Goal: Register for event/course

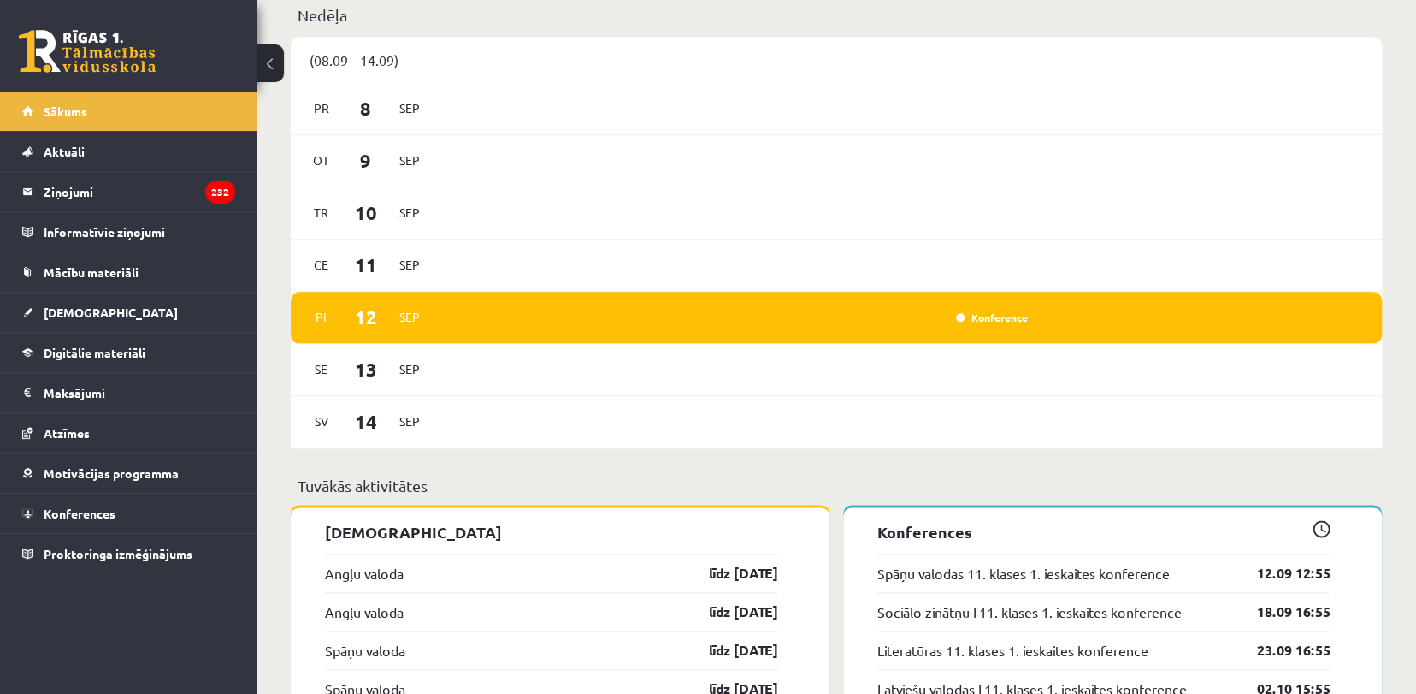
scroll to position [1043, 0]
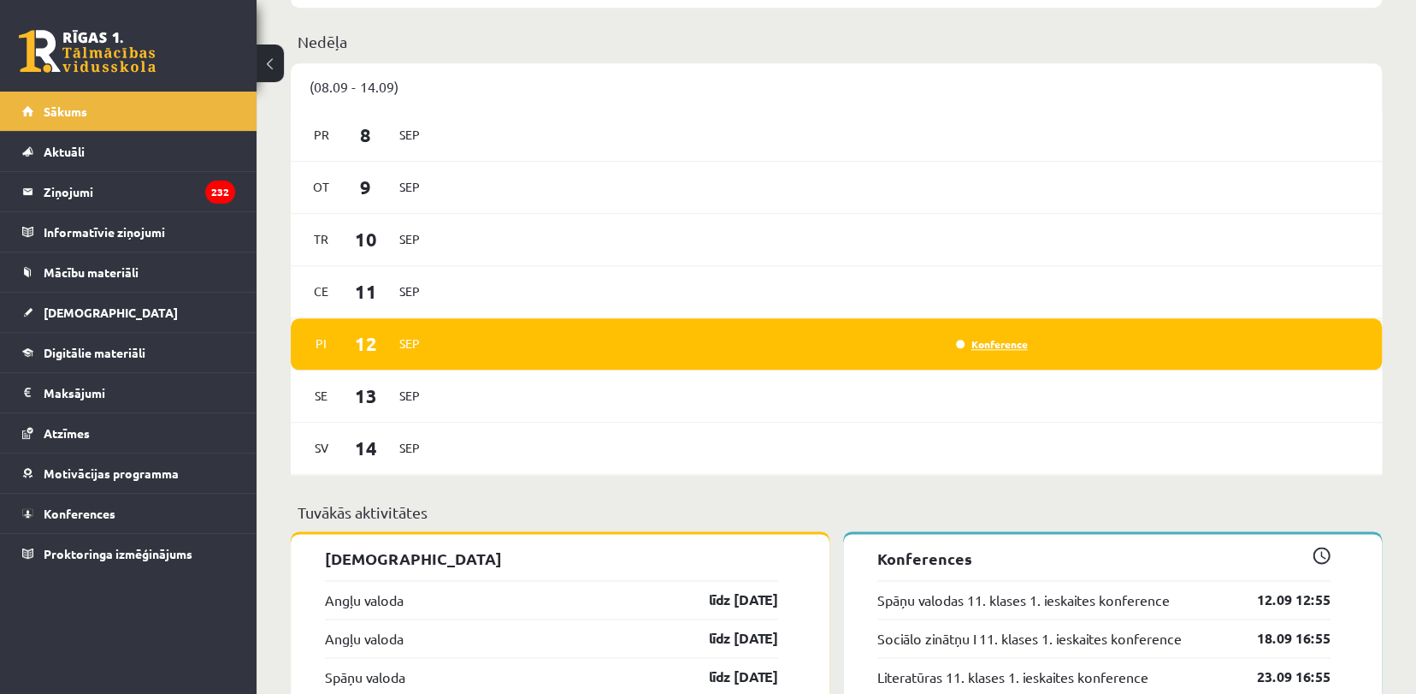
click at [977, 349] on link "Konference" at bounding box center [992, 344] width 72 height 14
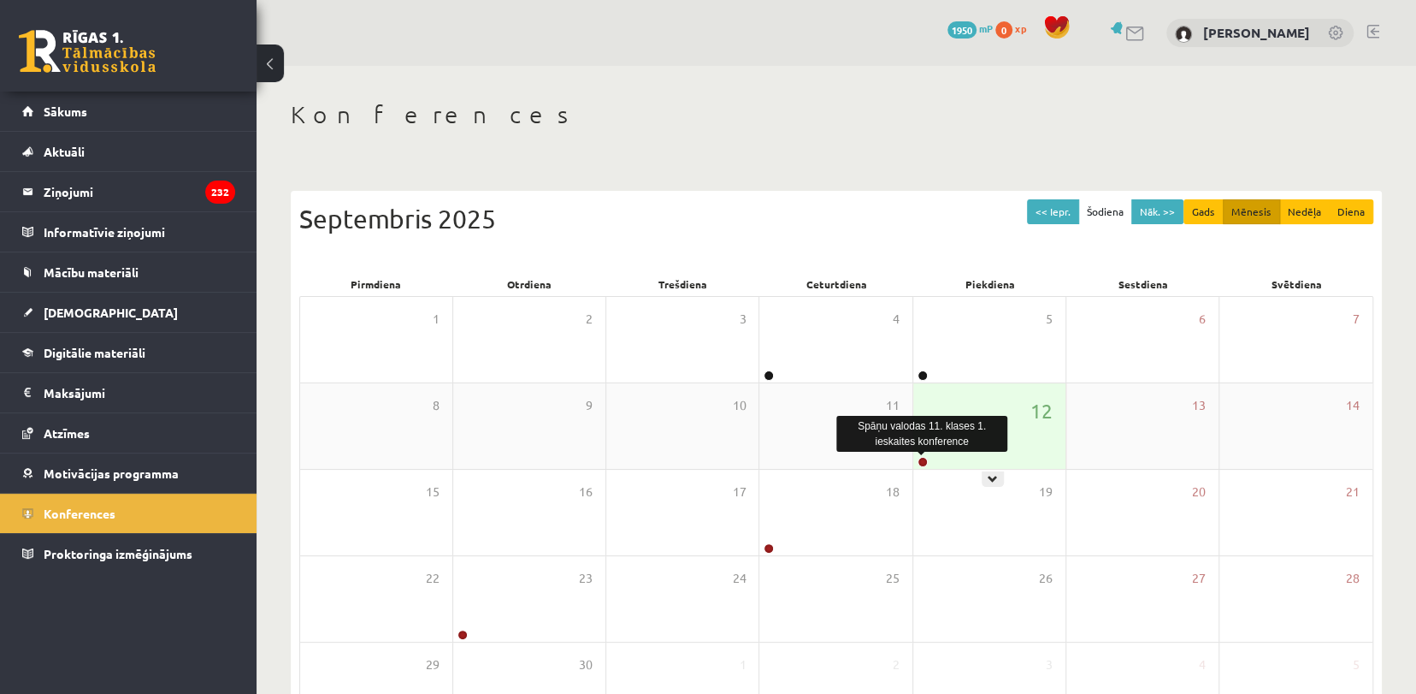
click at [918, 463] on link at bounding box center [923, 462] width 10 height 10
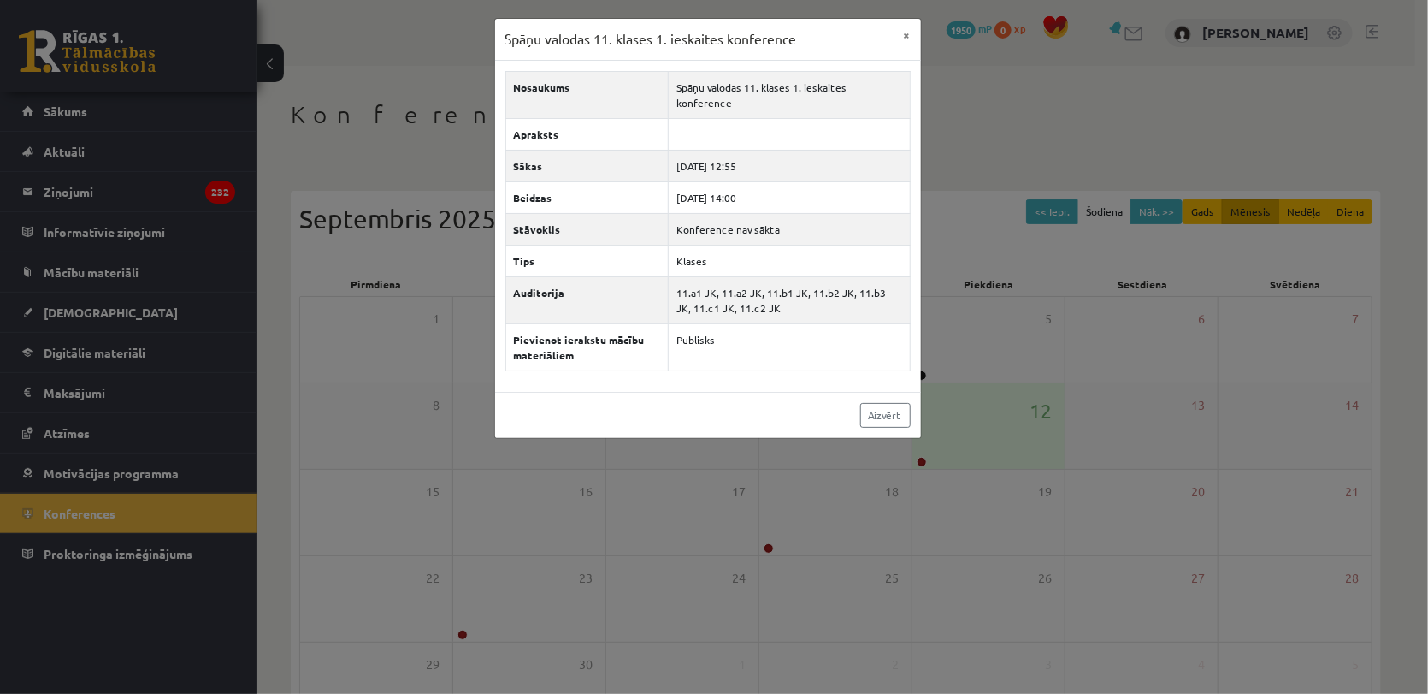
click at [918, 463] on div "Spāņu valodas 11. klases 1. ieskaites konference × Nosaukums Spāņu valodas 11. …" at bounding box center [714, 347] width 1428 height 694
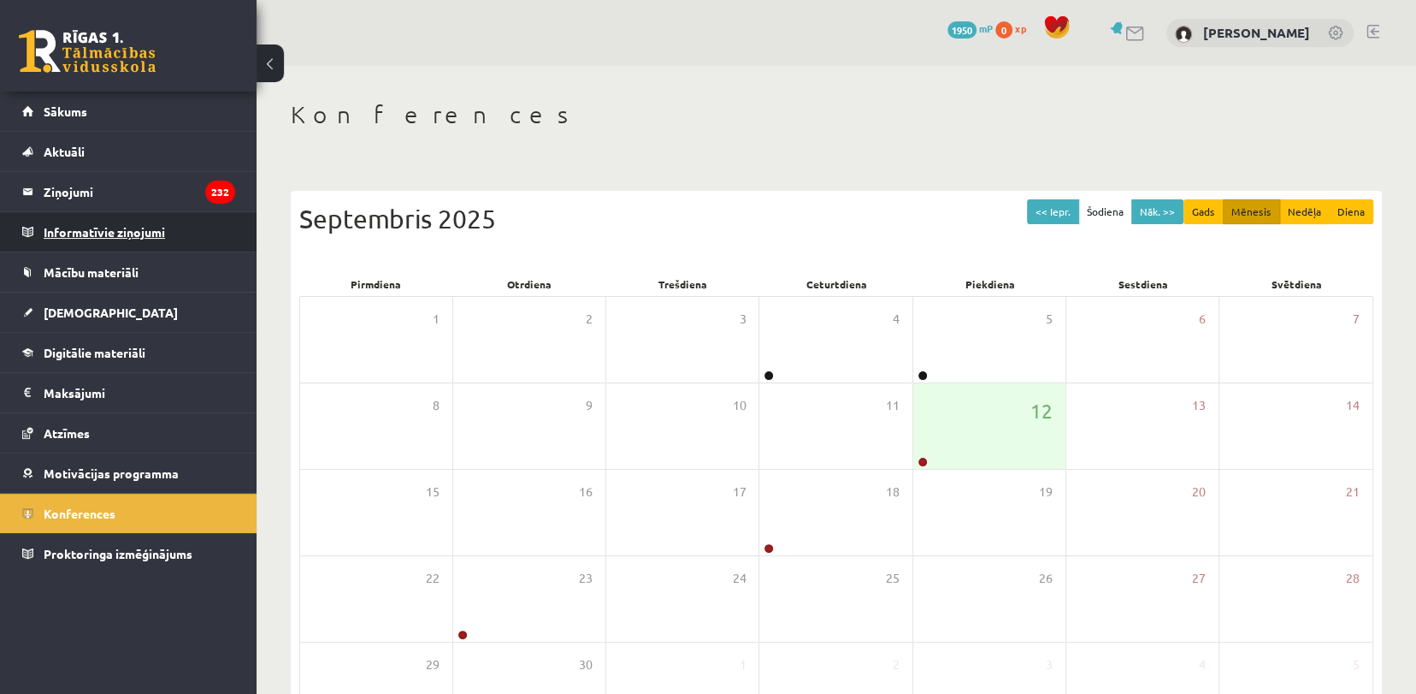
click at [83, 233] on legend "Informatīvie ziņojumi 0" at bounding box center [140, 231] width 192 height 39
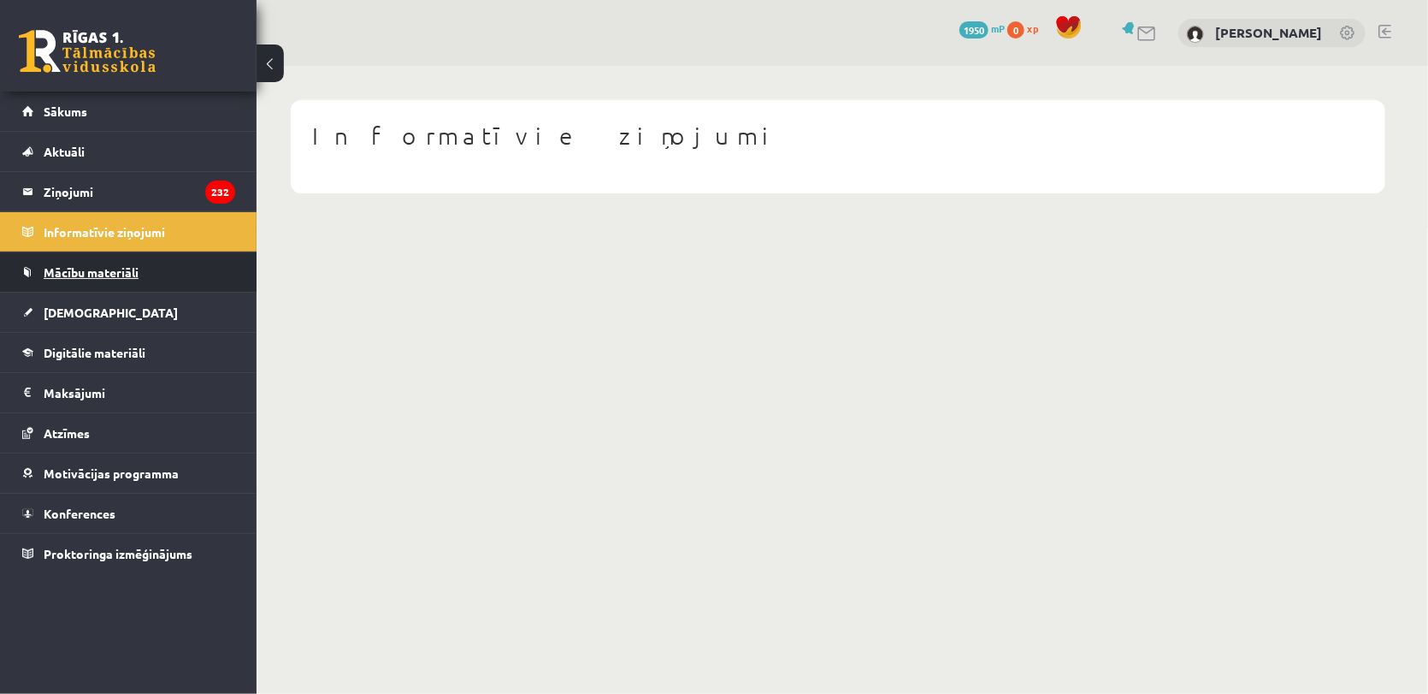
click at [97, 275] on span "Mācību materiāli" at bounding box center [91, 271] width 95 height 15
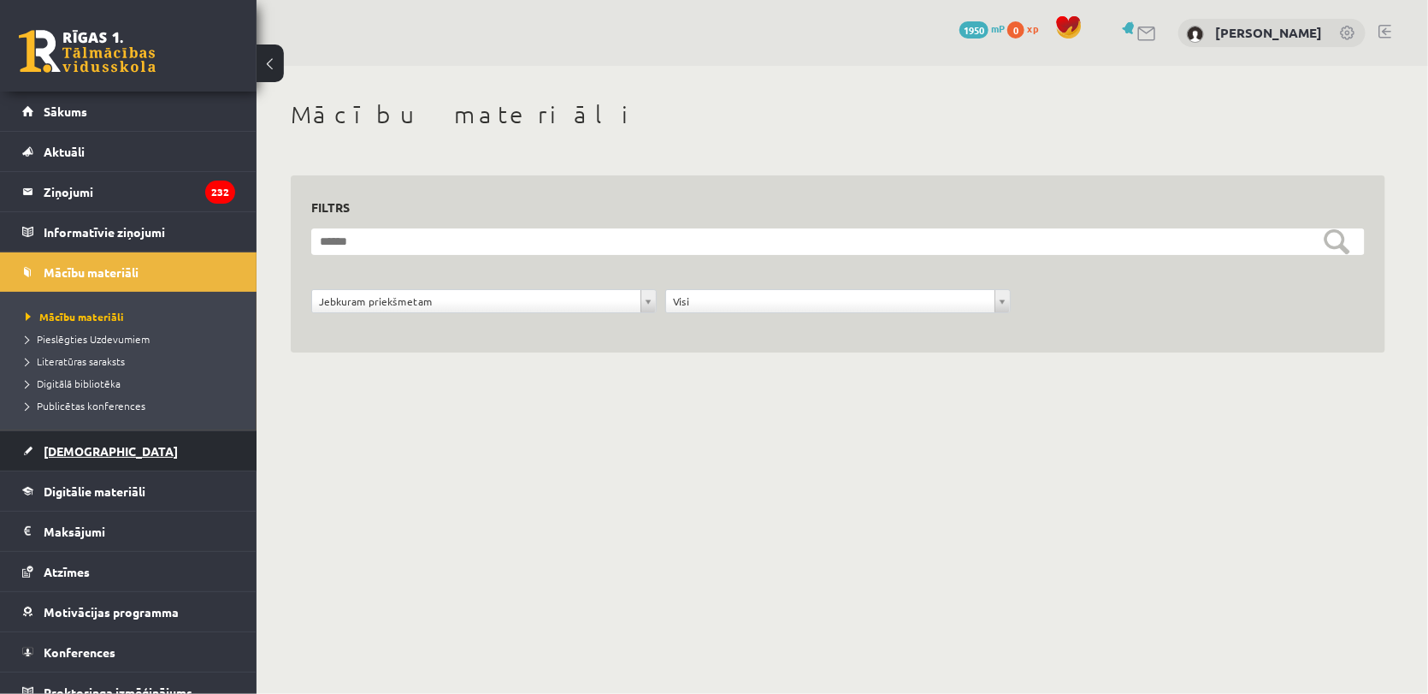
click at [99, 448] on link "[DEMOGRAPHIC_DATA]" at bounding box center [128, 450] width 213 height 39
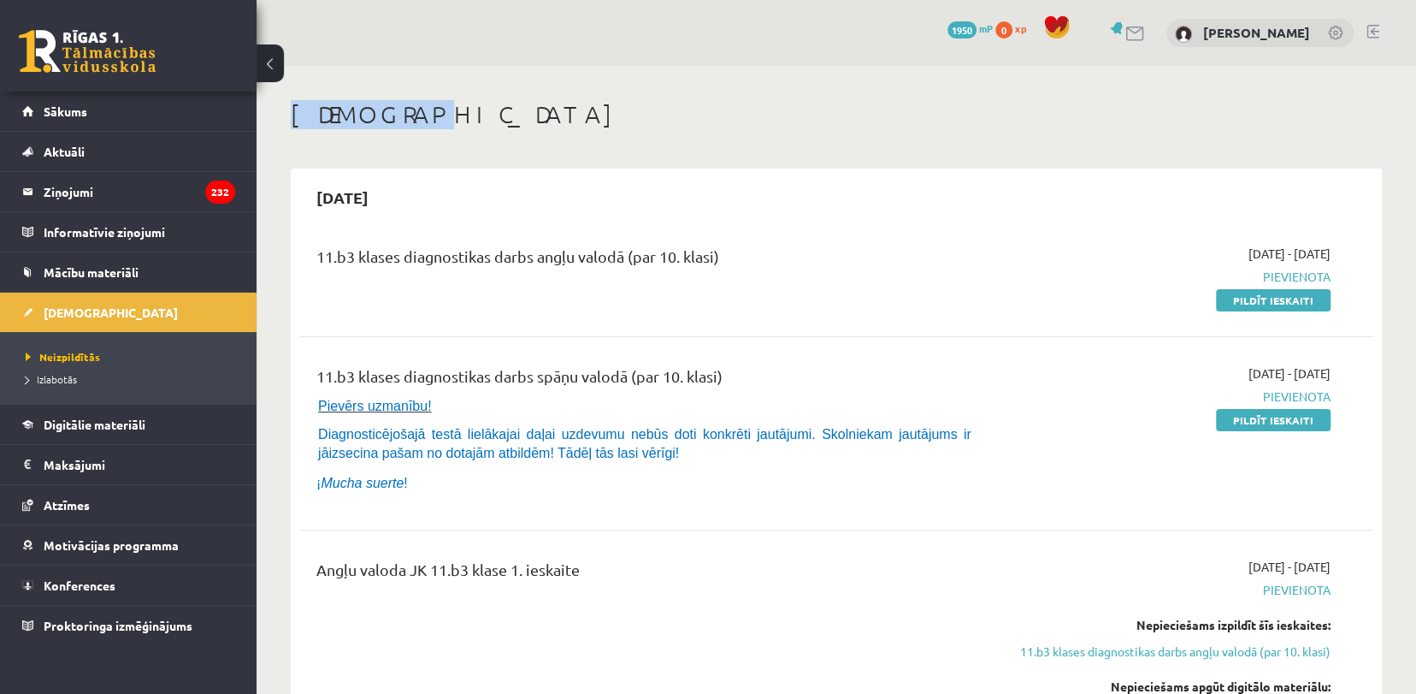
drag, startPoint x: 1411, startPoint y: 31, endPoint x: 1416, endPoint y: 92, distance: 61.8
click at [1415, 92] on html "0 Dāvanas 1950 mP 0 xp Kristiāns Šīmens Sākums Aktuāli Kā mācīties eSKOLĀ Konta…" at bounding box center [708, 347] width 1416 height 694
click at [1295, 118] on h1 "[DEMOGRAPHIC_DATA]" at bounding box center [836, 114] width 1091 height 29
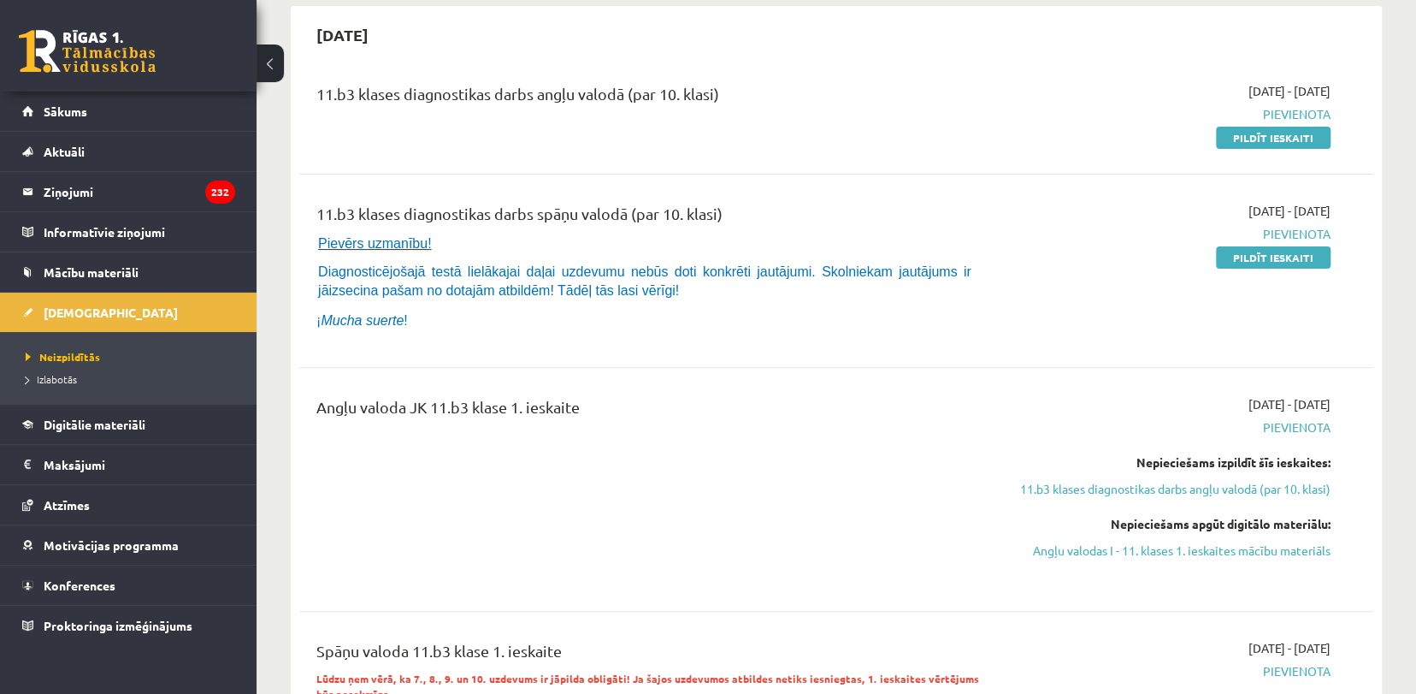
scroll to position [189, 0]
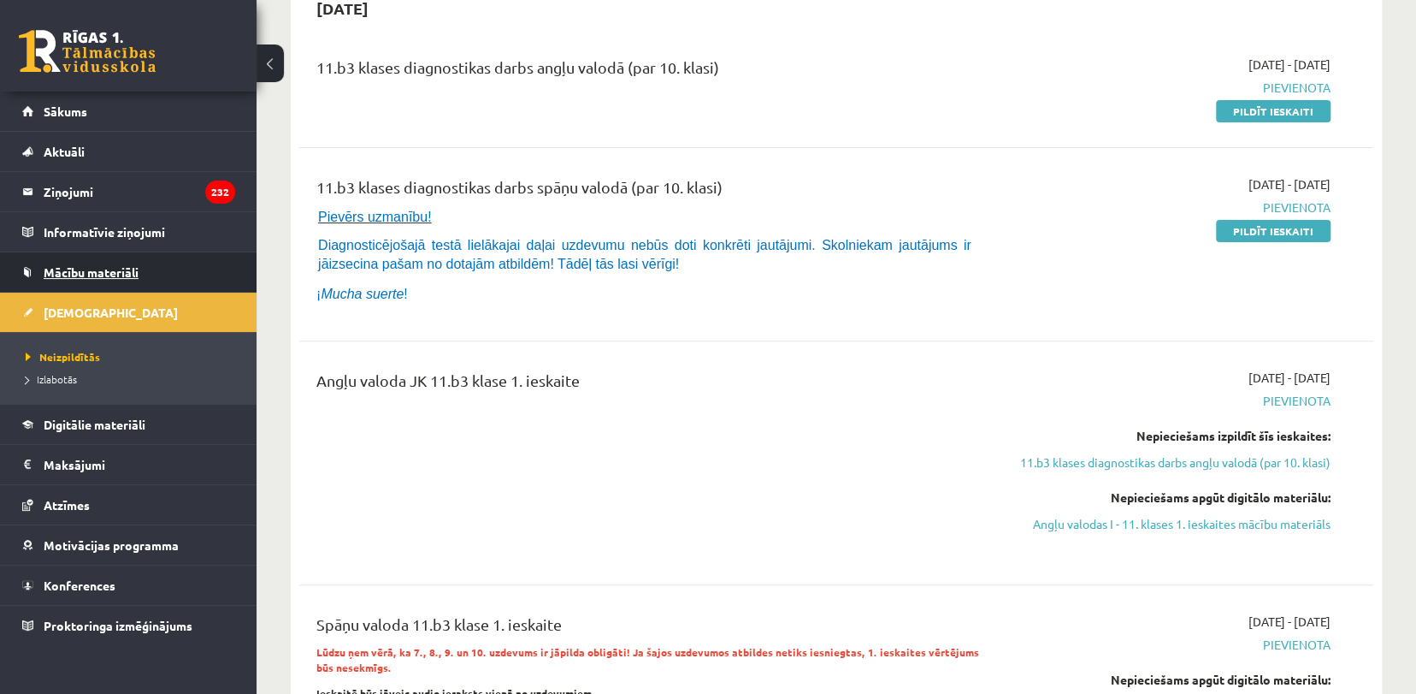
click at [83, 269] on span "Mācību materiāli" at bounding box center [91, 271] width 95 height 15
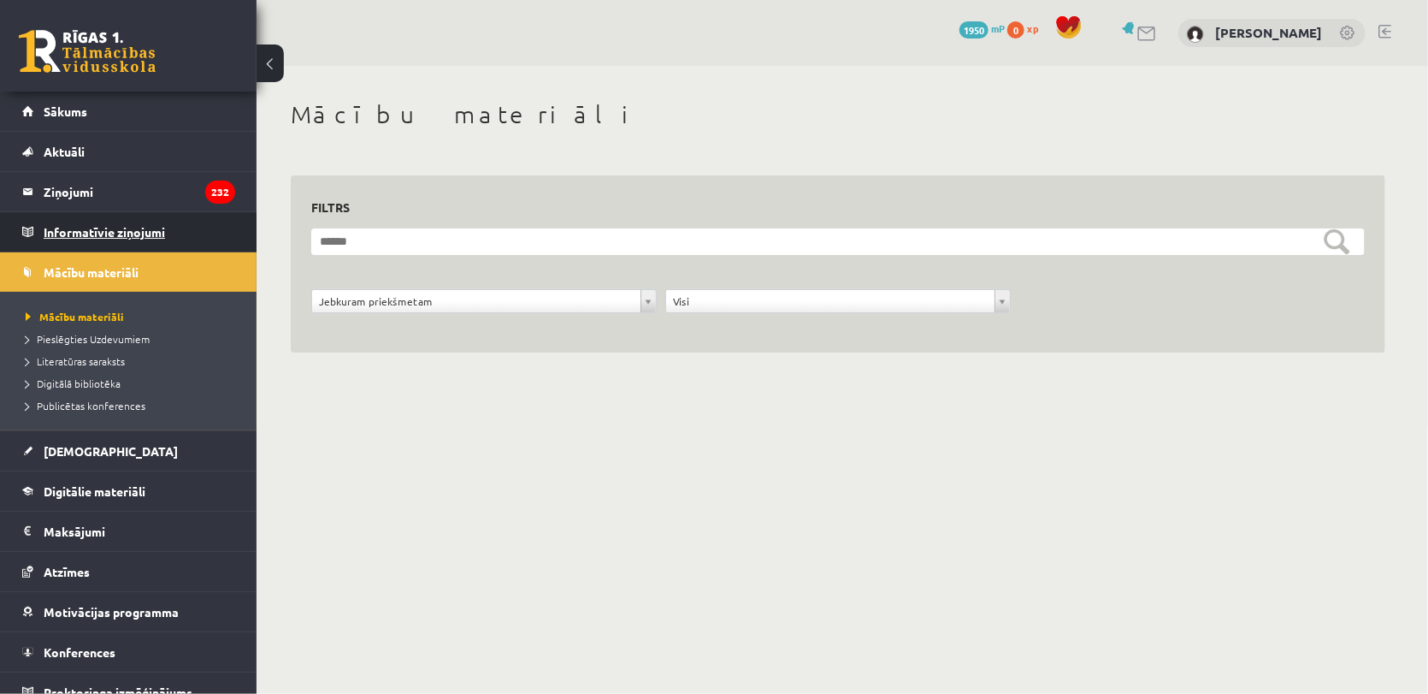
click at [119, 224] on legend "Informatīvie ziņojumi 0" at bounding box center [140, 231] width 192 height 39
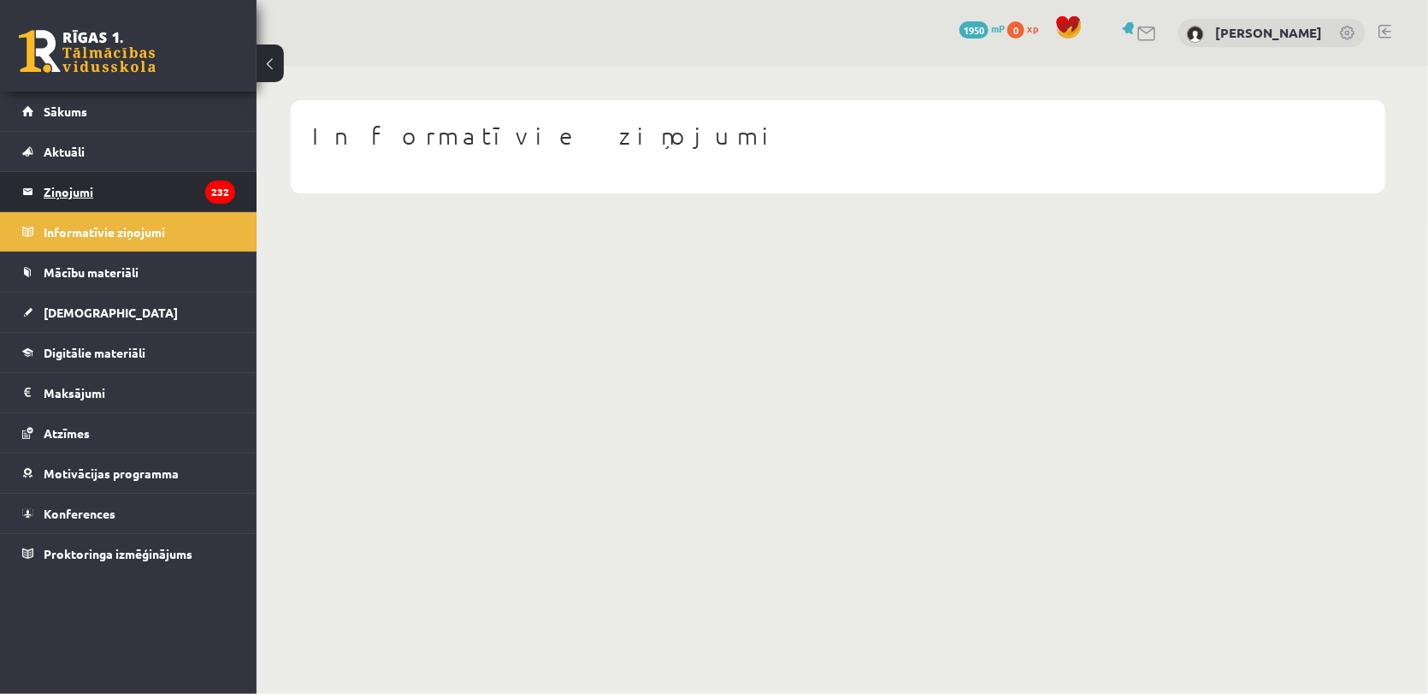
click at [115, 199] on legend "Ziņojumi 232" at bounding box center [140, 191] width 192 height 39
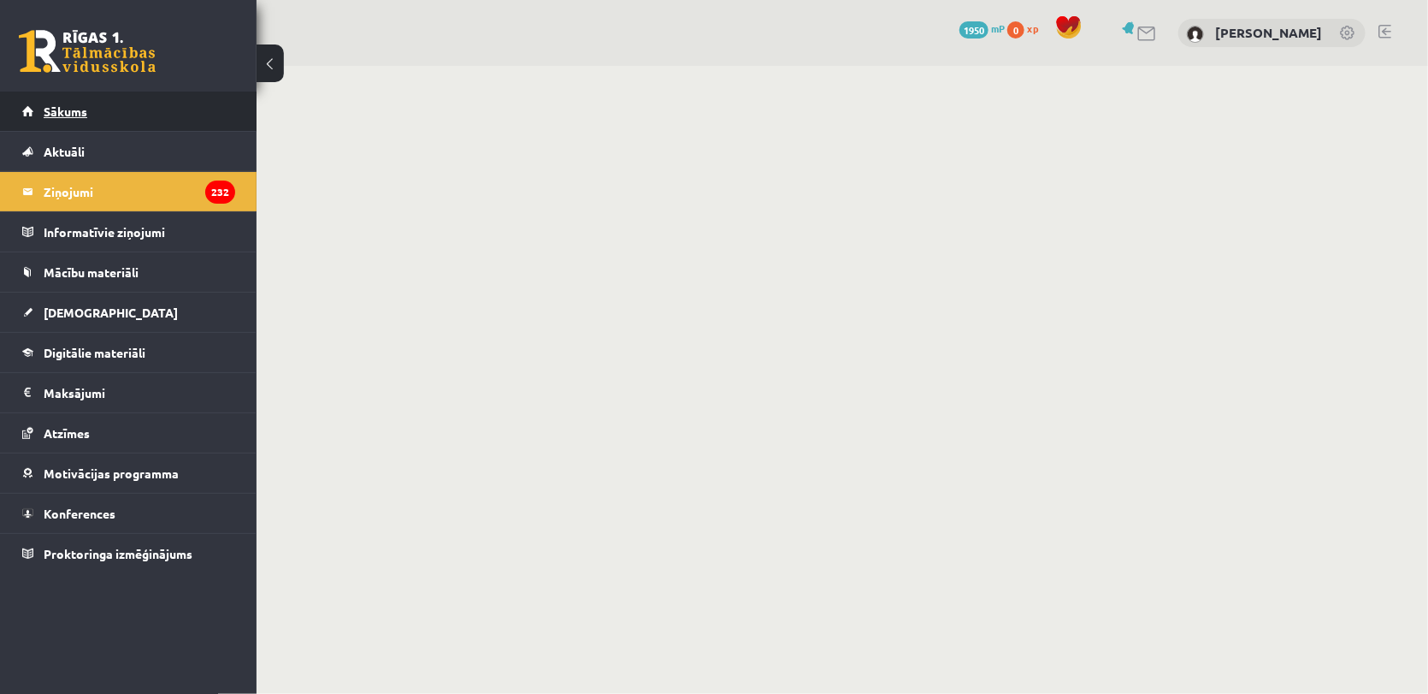
click at [100, 109] on link "Sākums" at bounding box center [128, 111] width 213 height 39
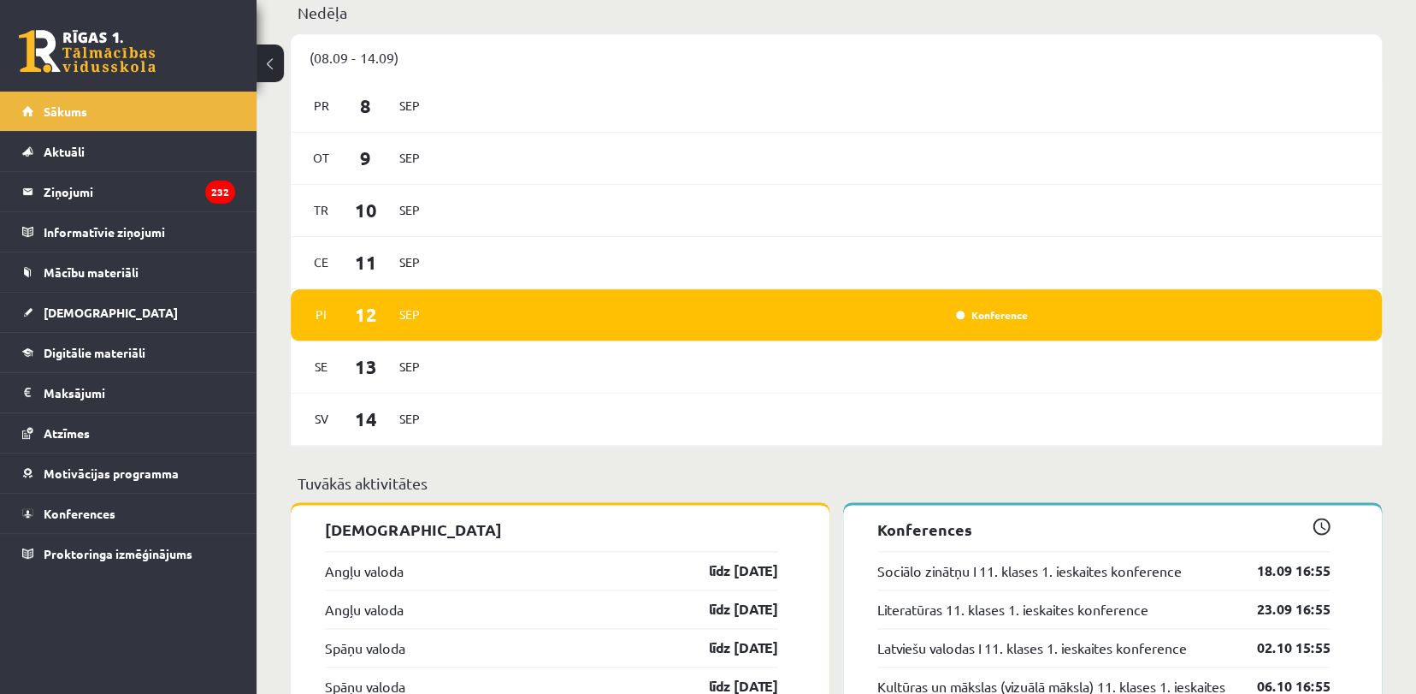
scroll to position [1084, 0]
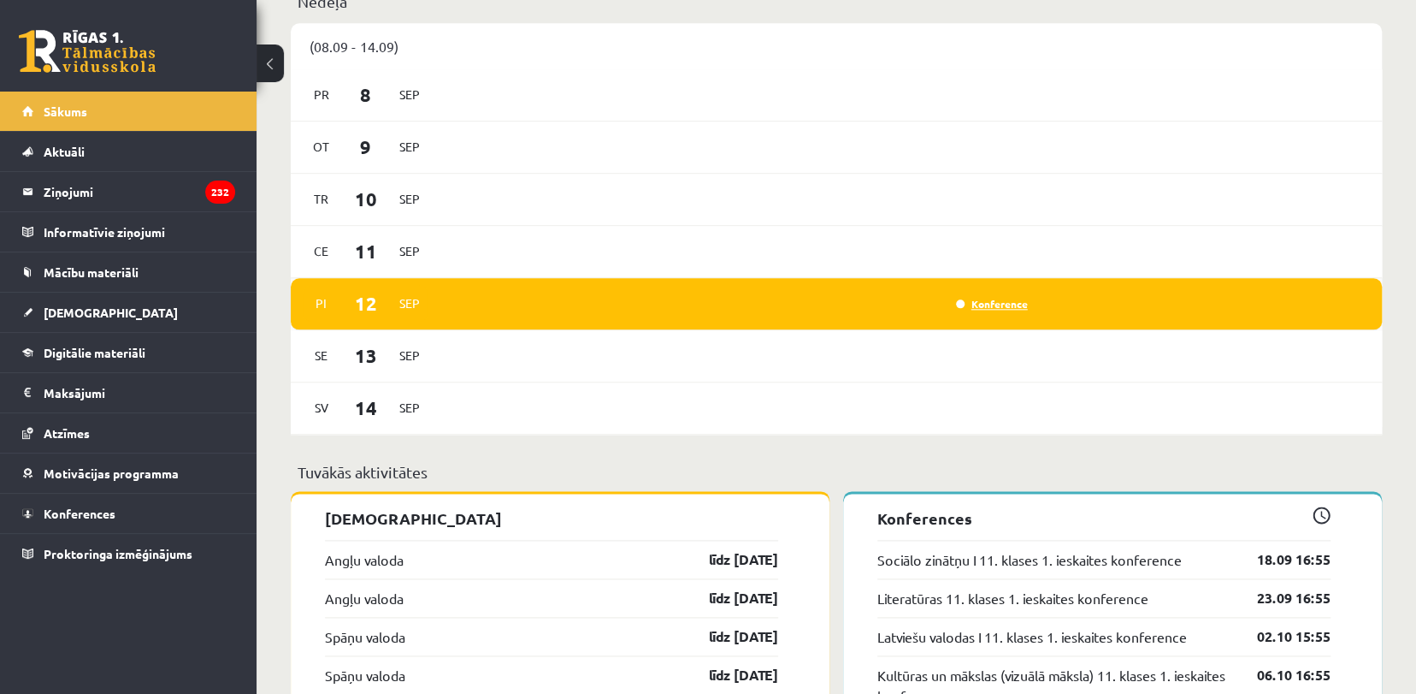
click at [964, 298] on link "Konference" at bounding box center [992, 304] width 72 height 14
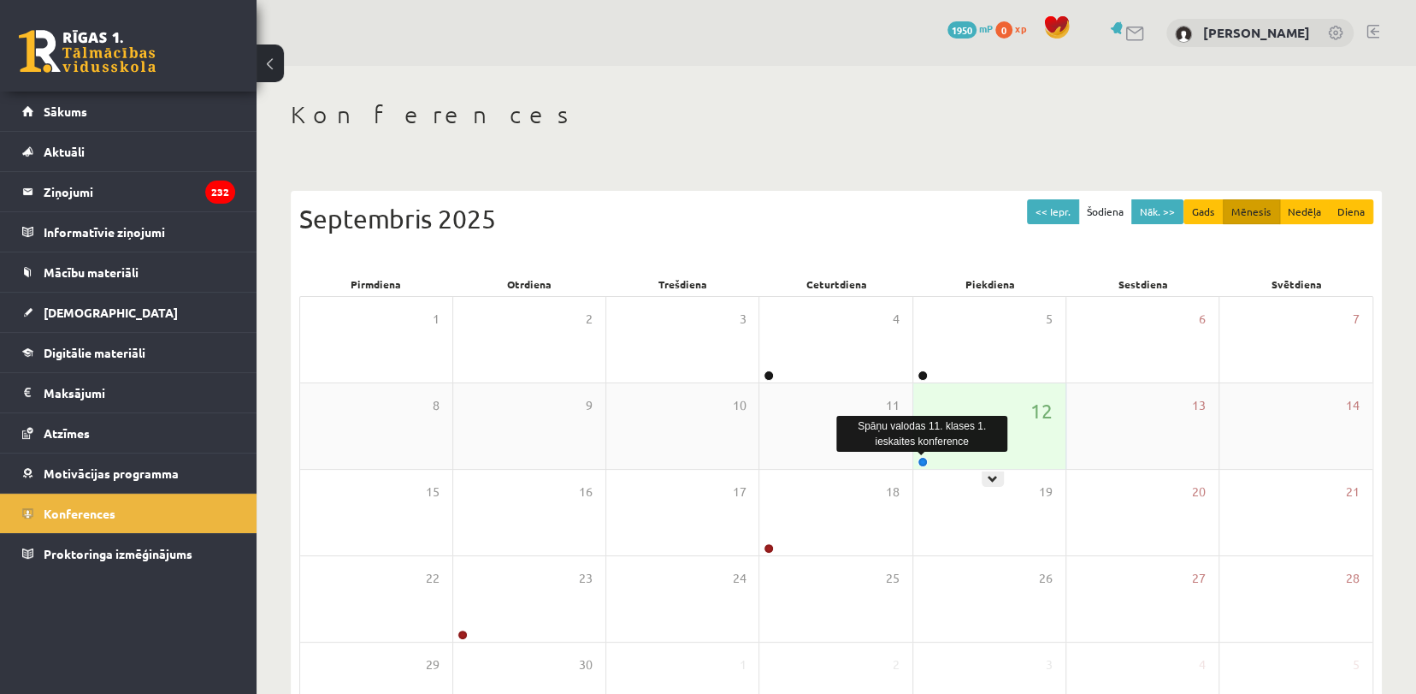
click at [924, 458] on link at bounding box center [923, 462] width 10 height 10
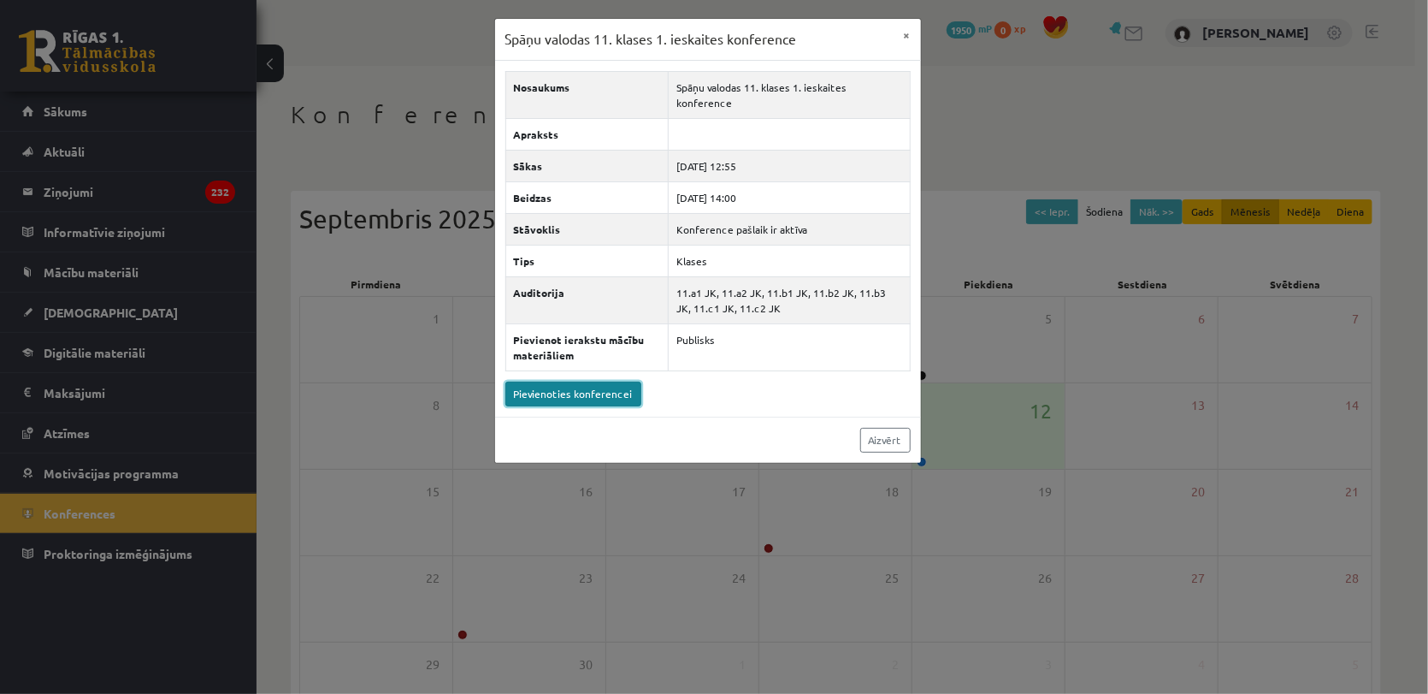
click at [540, 381] on link "Pievienoties konferencei" at bounding box center [573, 393] width 136 height 25
